Goal: Task Accomplishment & Management: Use online tool/utility

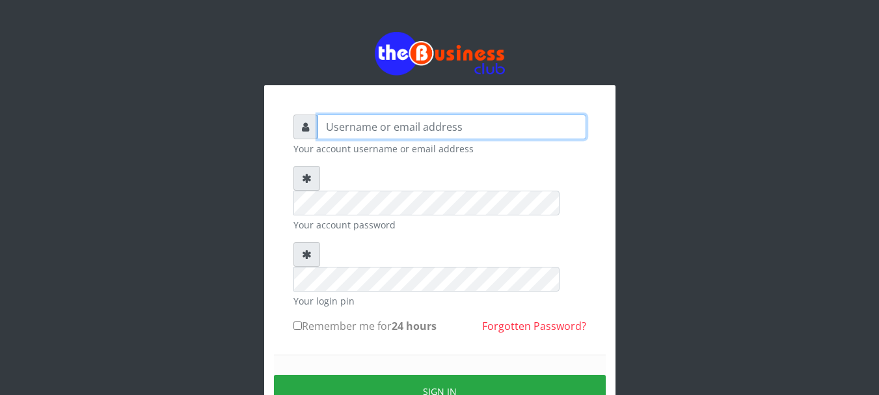
type input "Emerem"
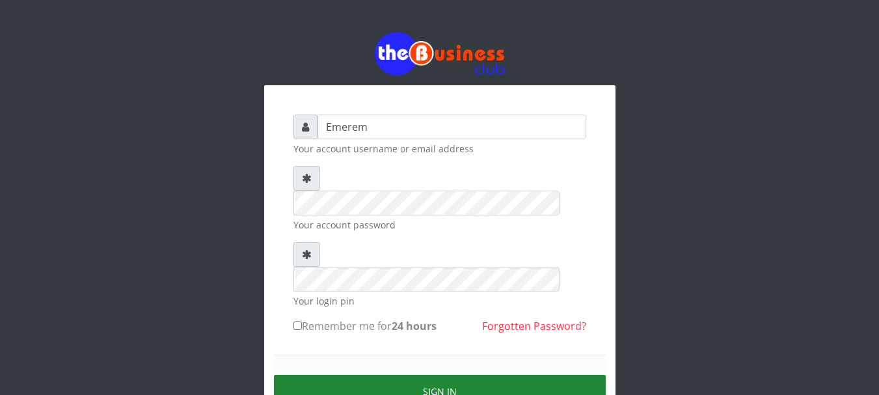
click at [433, 375] on button "Sign in" at bounding box center [440, 391] width 332 height 33
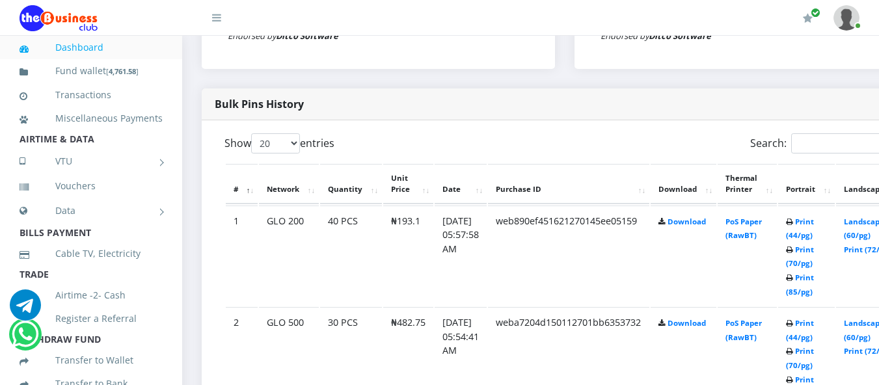
scroll to position [625, 0]
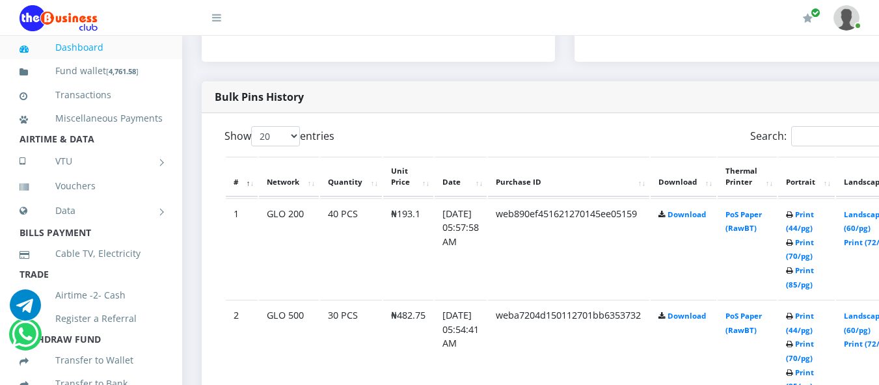
drag, startPoint x: 437, startPoint y: 338, endPoint x: 615, endPoint y: 331, distance: 178.5
click at [615, 331] on id "2 GLO 500 30 PCS ₦482.75 22.Aug.2025 05:54:41 AM weba7204d150112701bb6353732 Do…" at bounding box center [565, 350] width 678 height 101
click at [650, 284] on td "web890ef451621270145ee05159" at bounding box center [568, 249] width 161 height 101
click at [814, 217] on link "Print (44/pg)" at bounding box center [800, 222] width 28 height 24
click at [814, 316] on link "Print (44/pg)" at bounding box center [800, 323] width 28 height 24
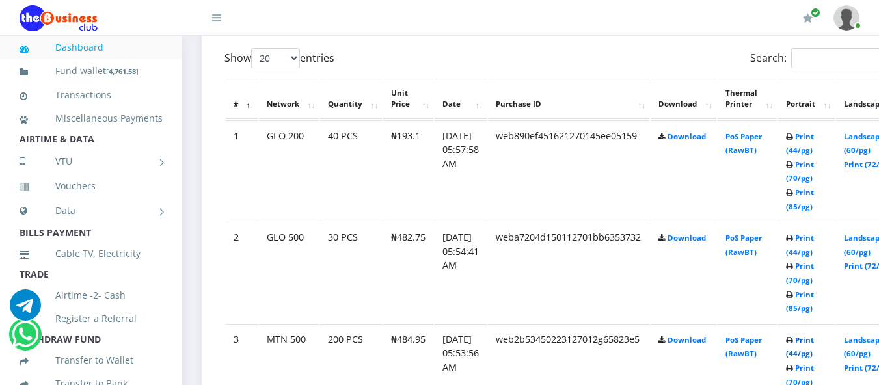
click at [814, 341] on link "Print (44/pg)" at bounding box center [800, 347] width 28 height 24
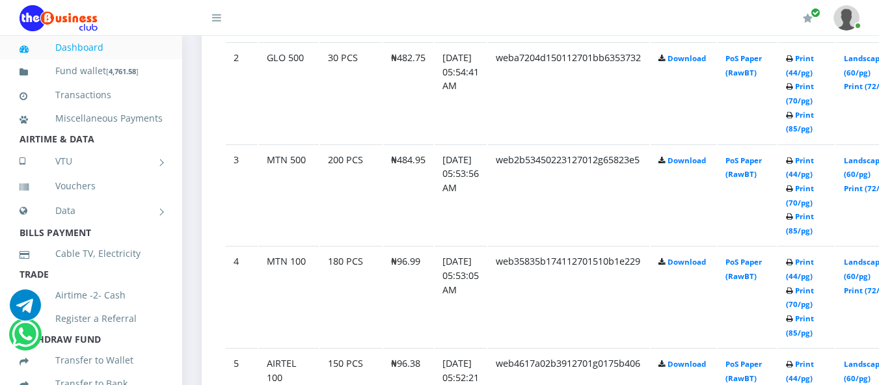
scroll to position [909, 0]
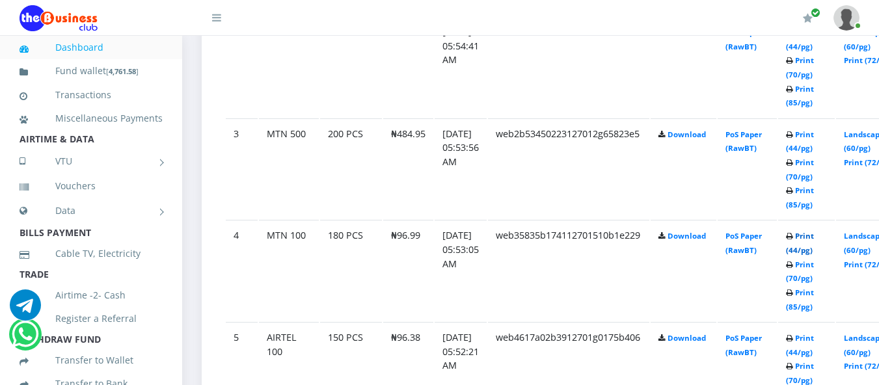
click at [814, 239] on link "Print (44/pg)" at bounding box center [800, 243] width 28 height 24
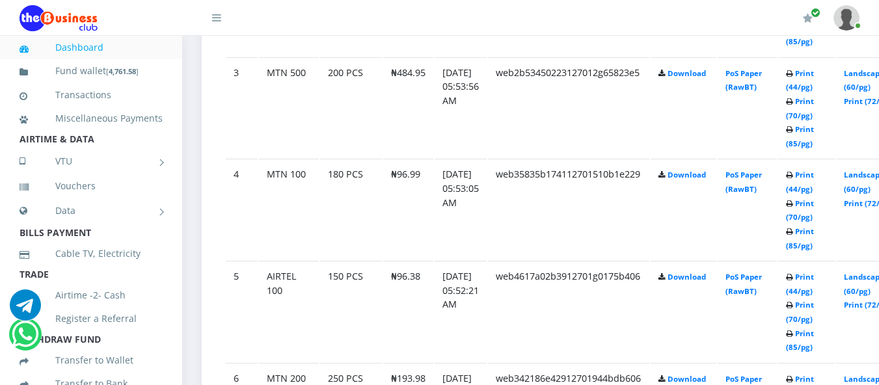
scroll to position [996, 0]
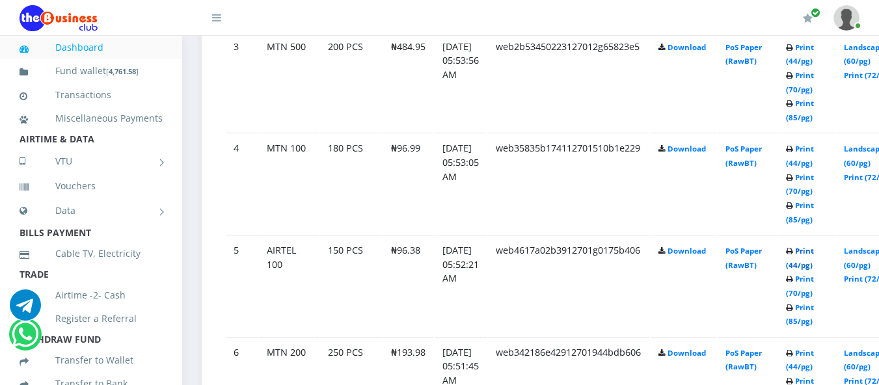
click at [814, 255] on link "Print (44/pg)" at bounding box center [800, 258] width 28 height 24
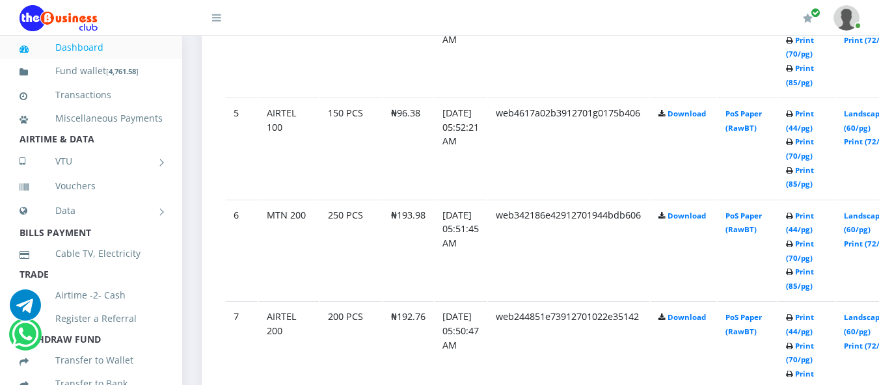
scroll to position [1135, 0]
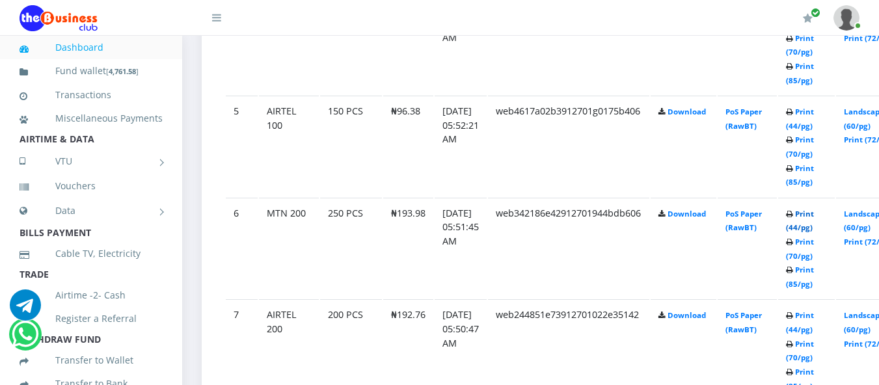
click at [814, 219] on link "Print (44/pg)" at bounding box center [800, 221] width 28 height 24
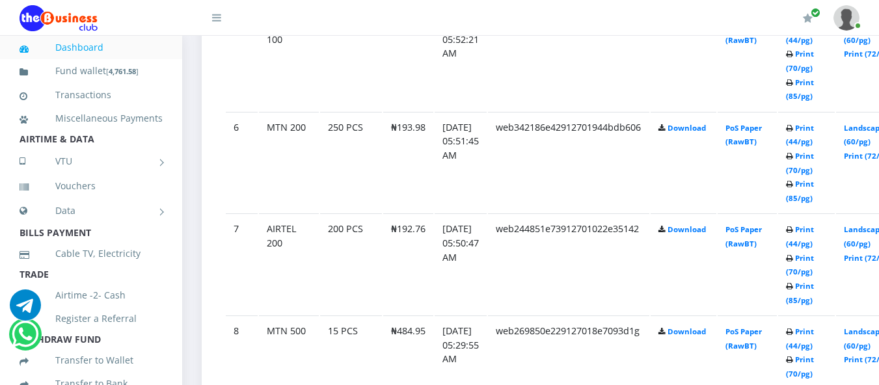
scroll to position [1222, 0]
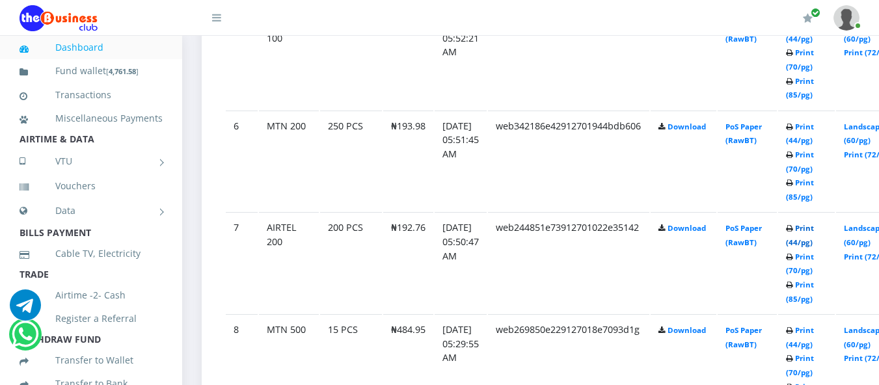
click at [814, 233] on link "Print (44/pg)" at bounding box center [800, 235] width 28 height 24
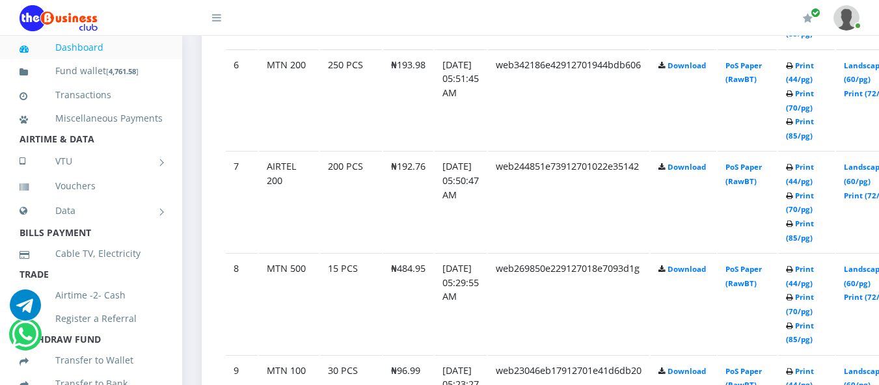
scroll to position [1309, 0]
